Goal: Obtain resource: Download file/media

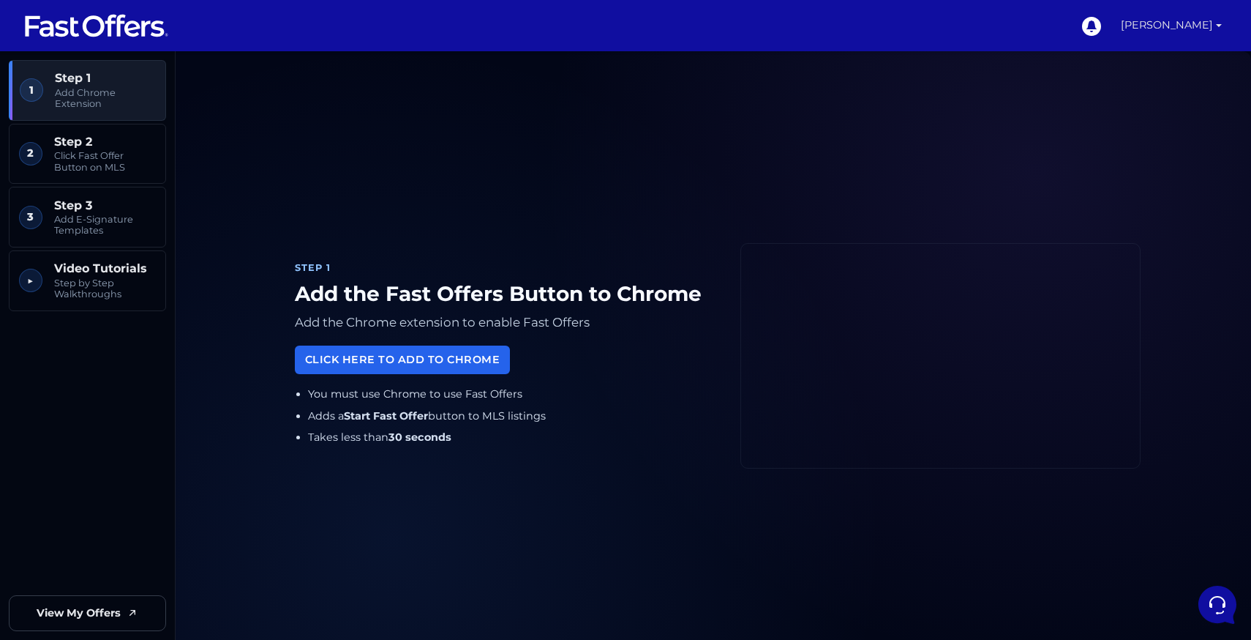
click at [1193, 23] on link "[PERSON_NAME]" at bounding box center [1171, 25] width 113 height 51
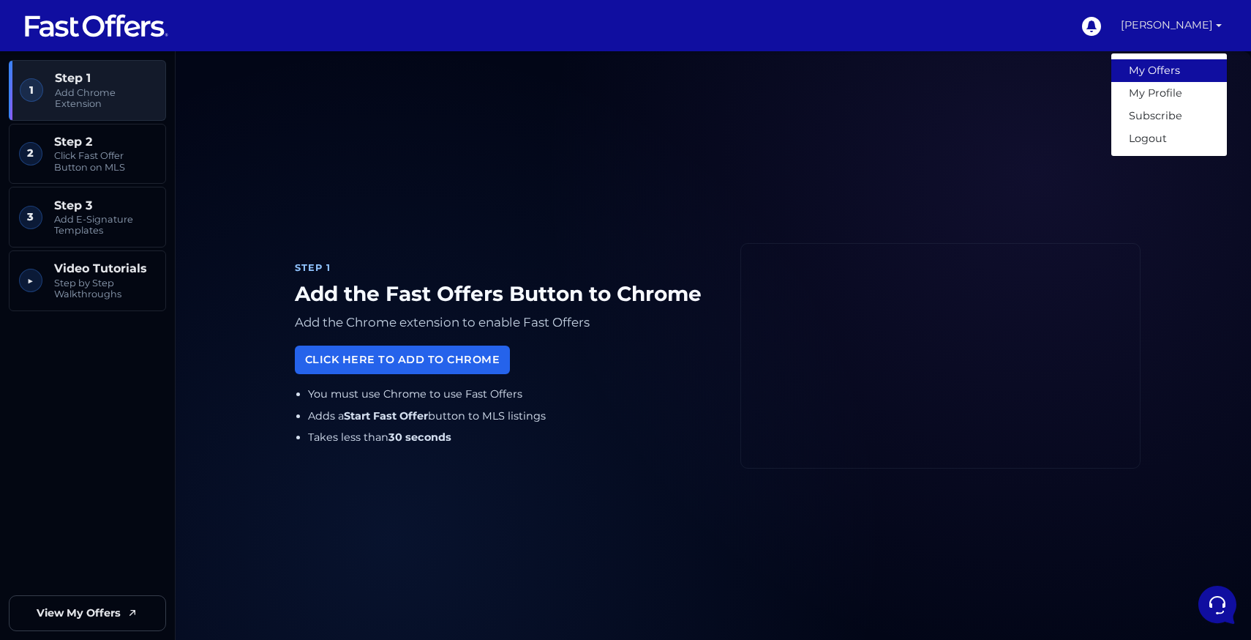
click at [1180, 75] on link "My Offers" at bounding box center [1170, 70] width 116 height 23
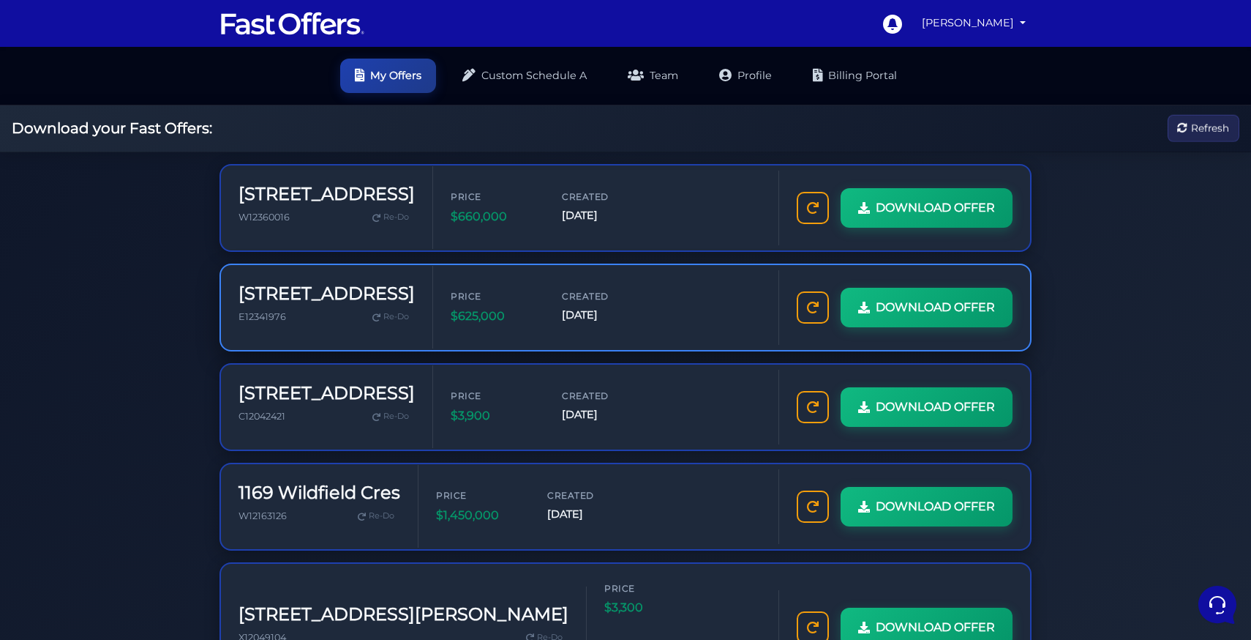
click at [542, 296] on div "Price $625,000 Created [DATE]" at bounding box center [606, 307] width 310 height 36
click at [309, 285] on h3 "[STREET_ADDRESS]" at bounding box center [327, 293] width 176 height 21
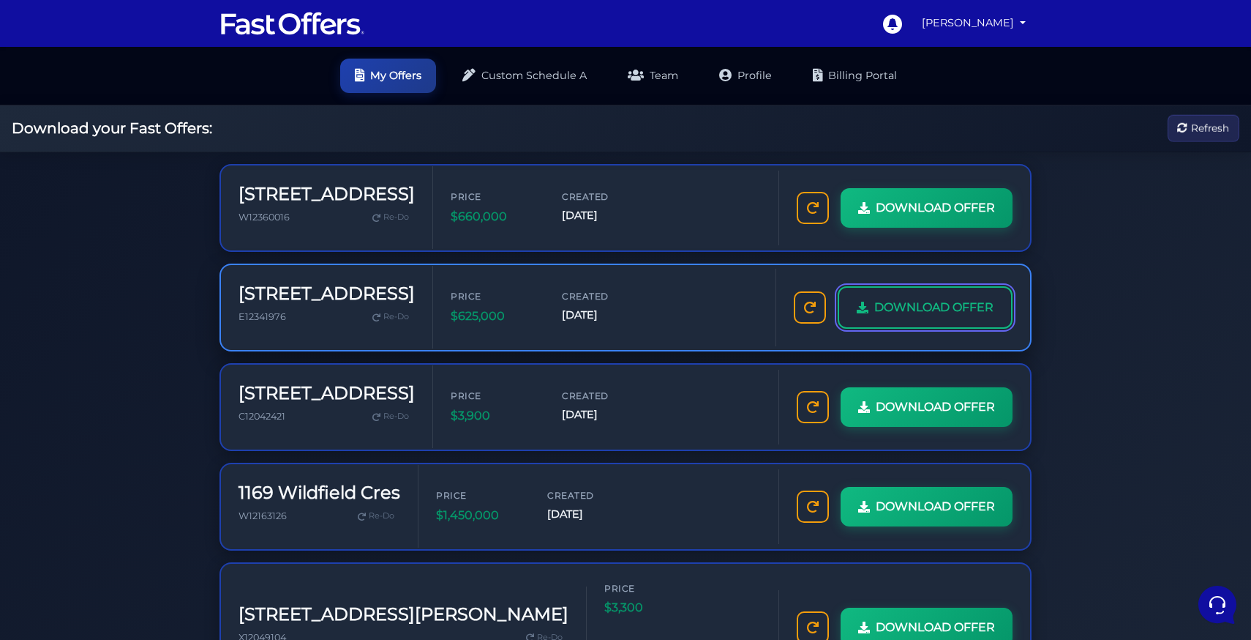
click at [911, 310] on span "DOWNLOAD OFFER" at bounding box center [933, 307] width 119 height 19
